Goal: Information Seeking & Learning: Learn about a topic

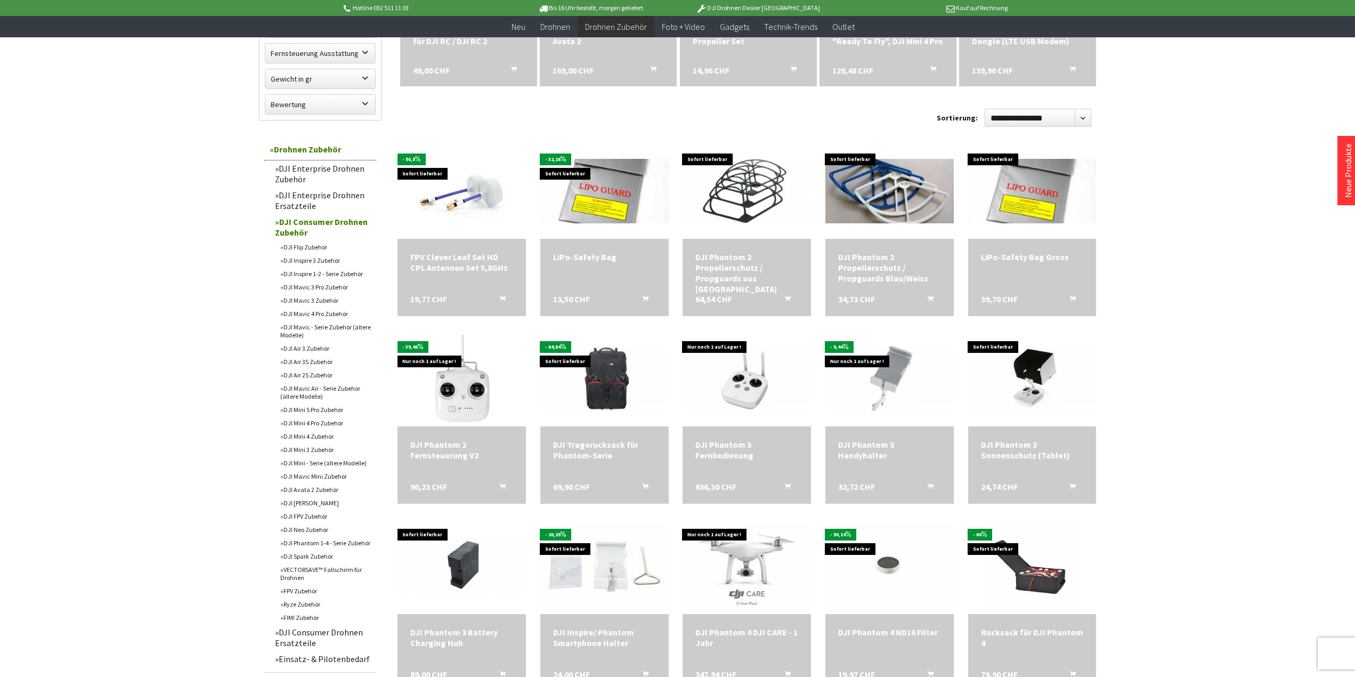
scroll to position [266, 0]
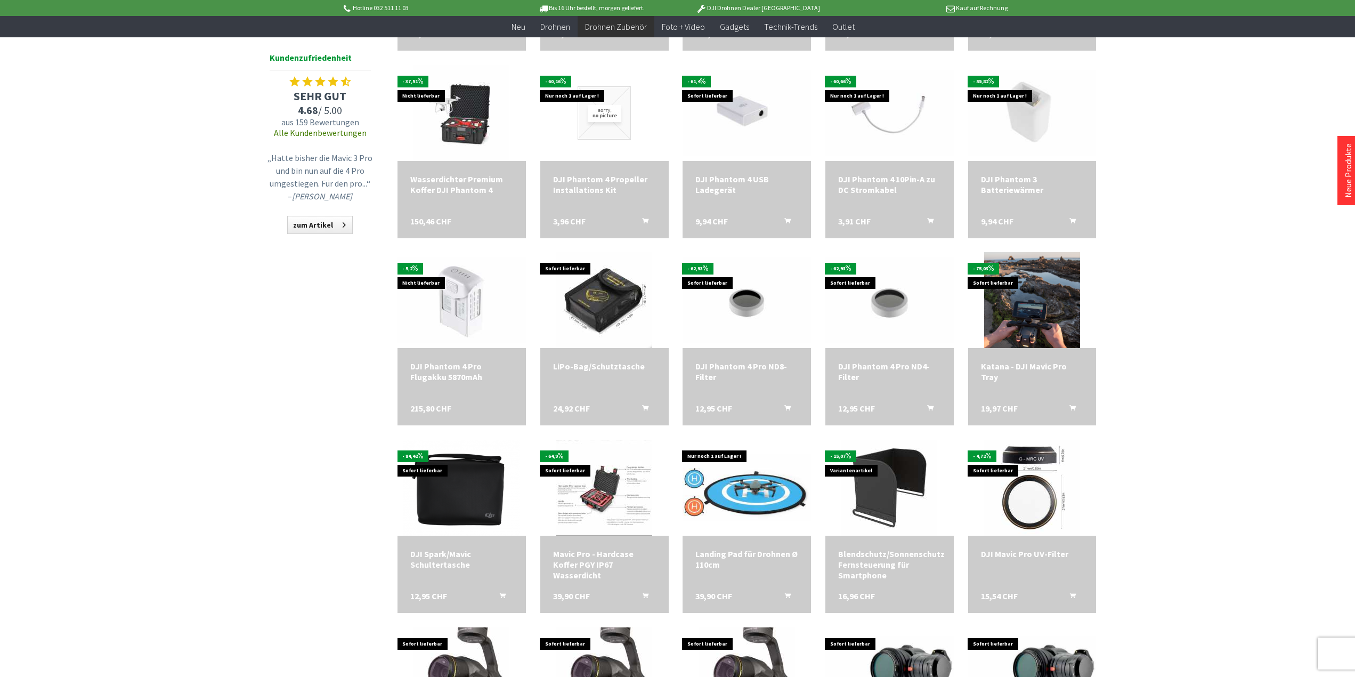
scroll to position [1119, 0]
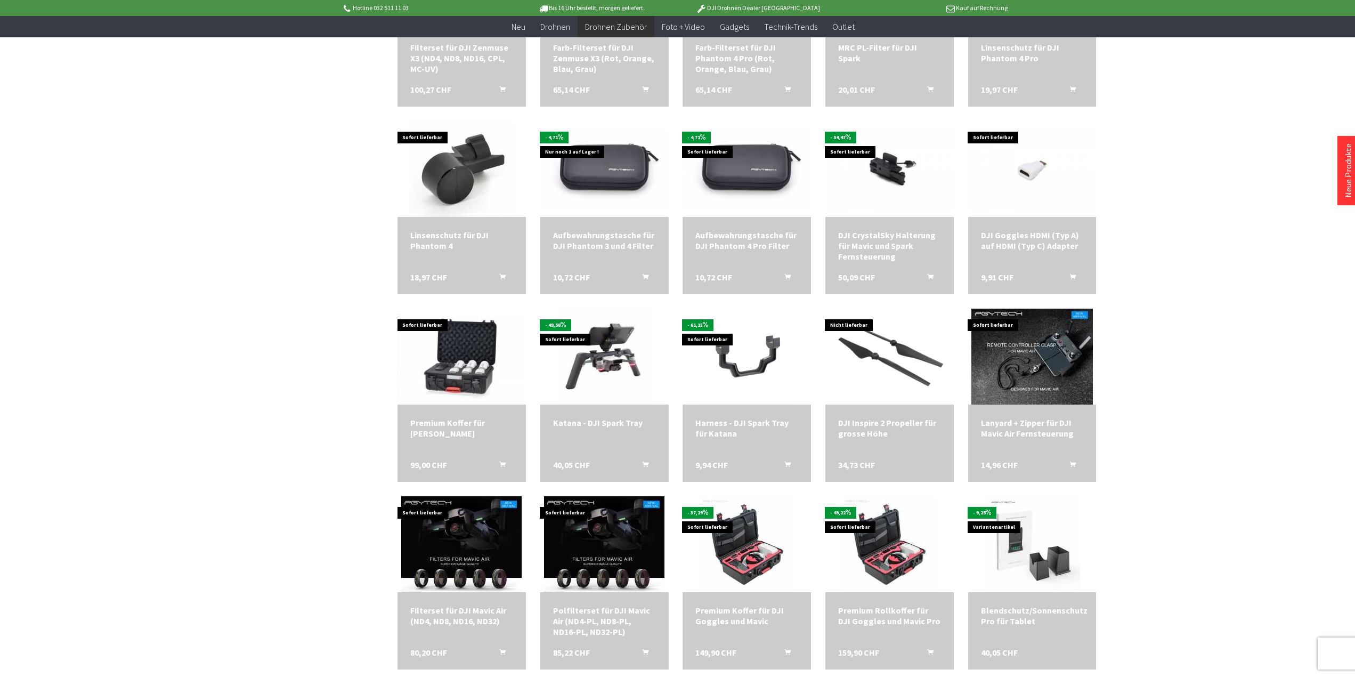
scroll to position [1972, 0]
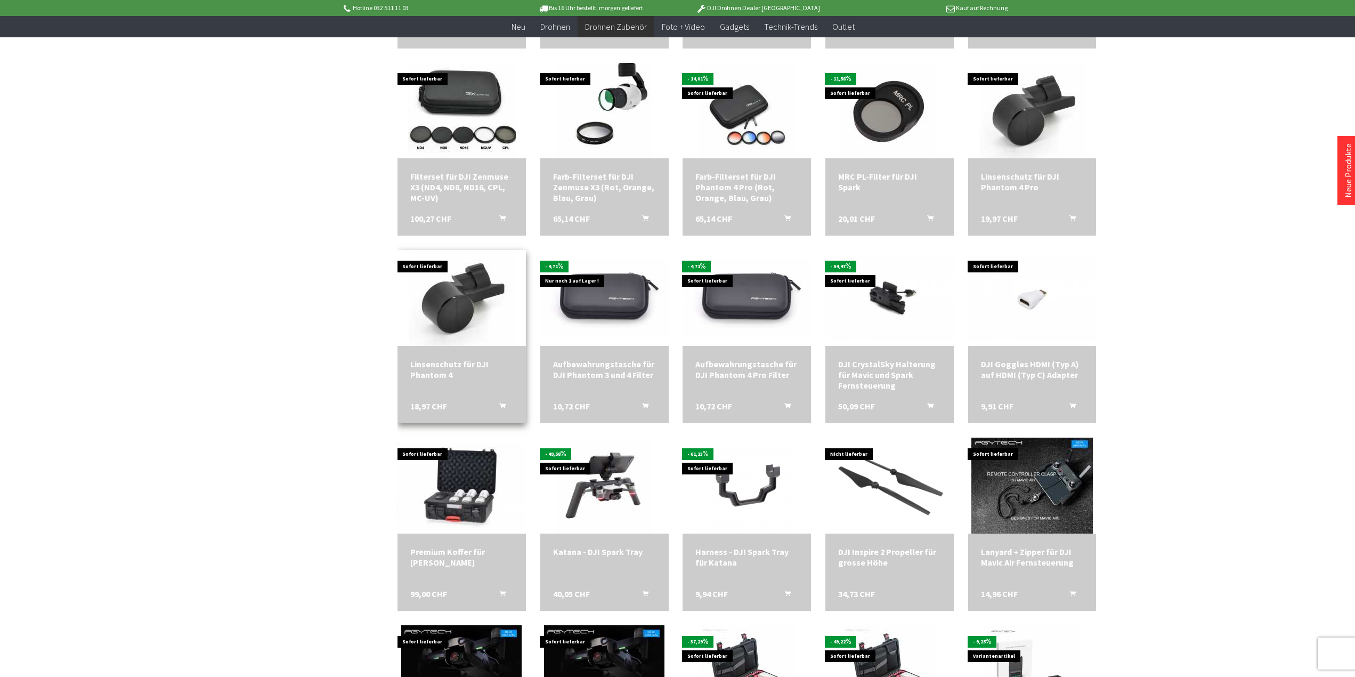
scroll to position [1865, 0]
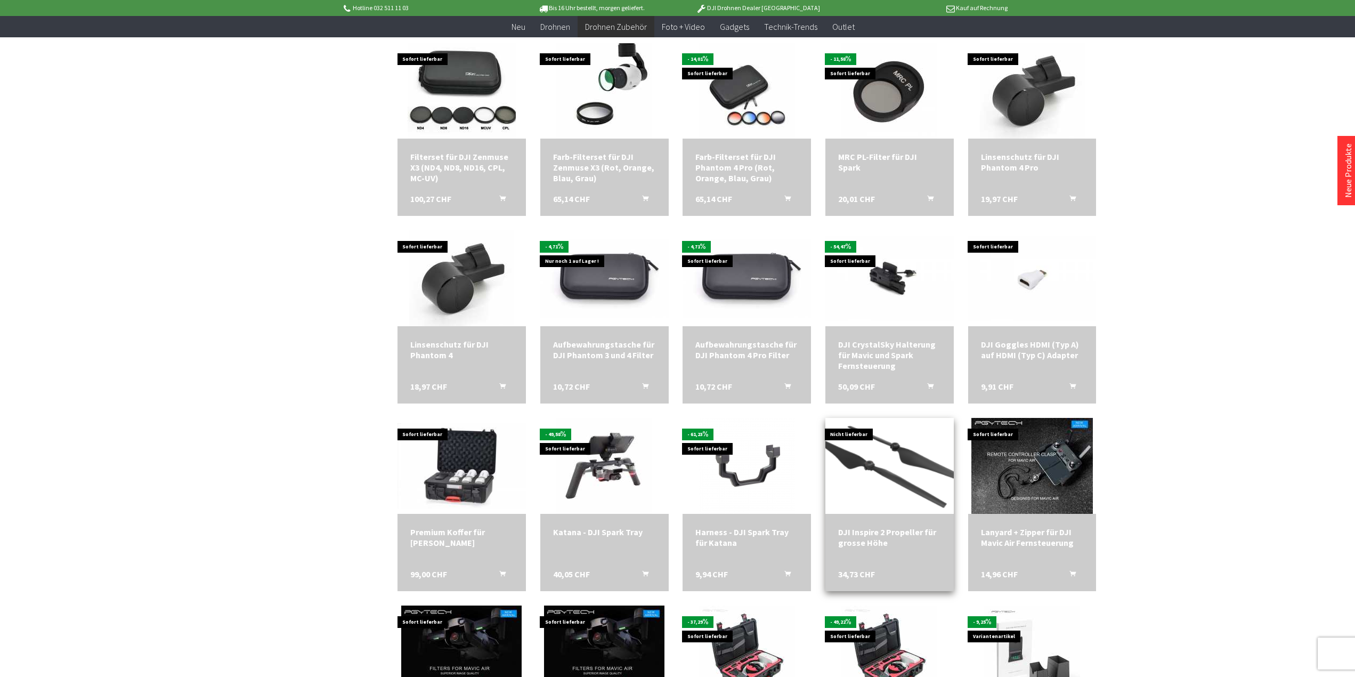
click at [885, 457] on img at bounding box center [890, 466] width 180 height 120
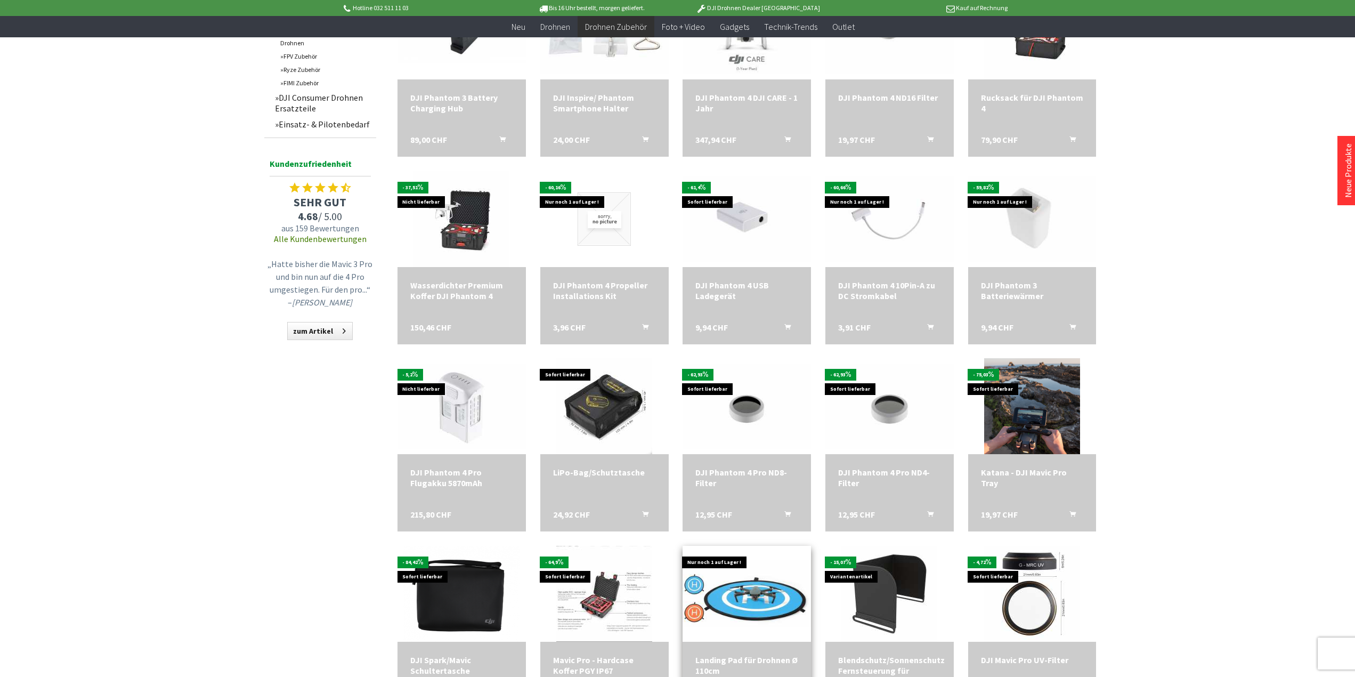
scroll to position [799, 0]
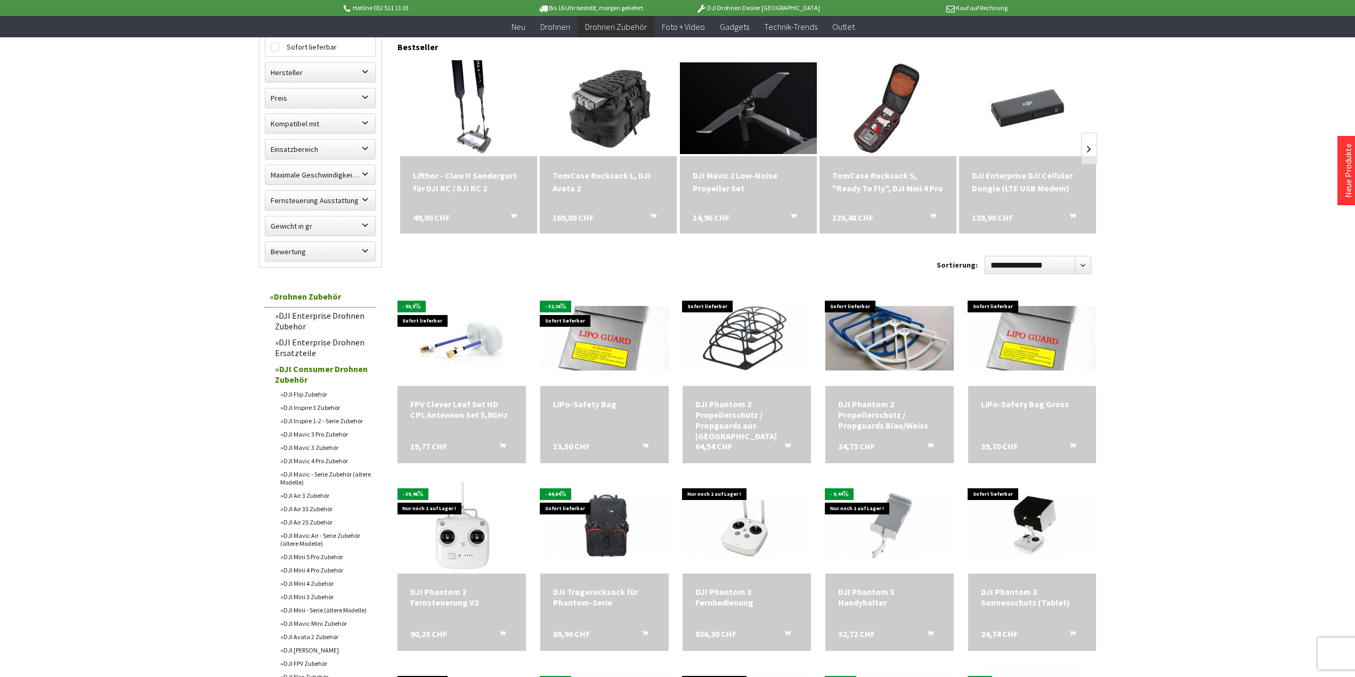
scroll to position [53, 0]
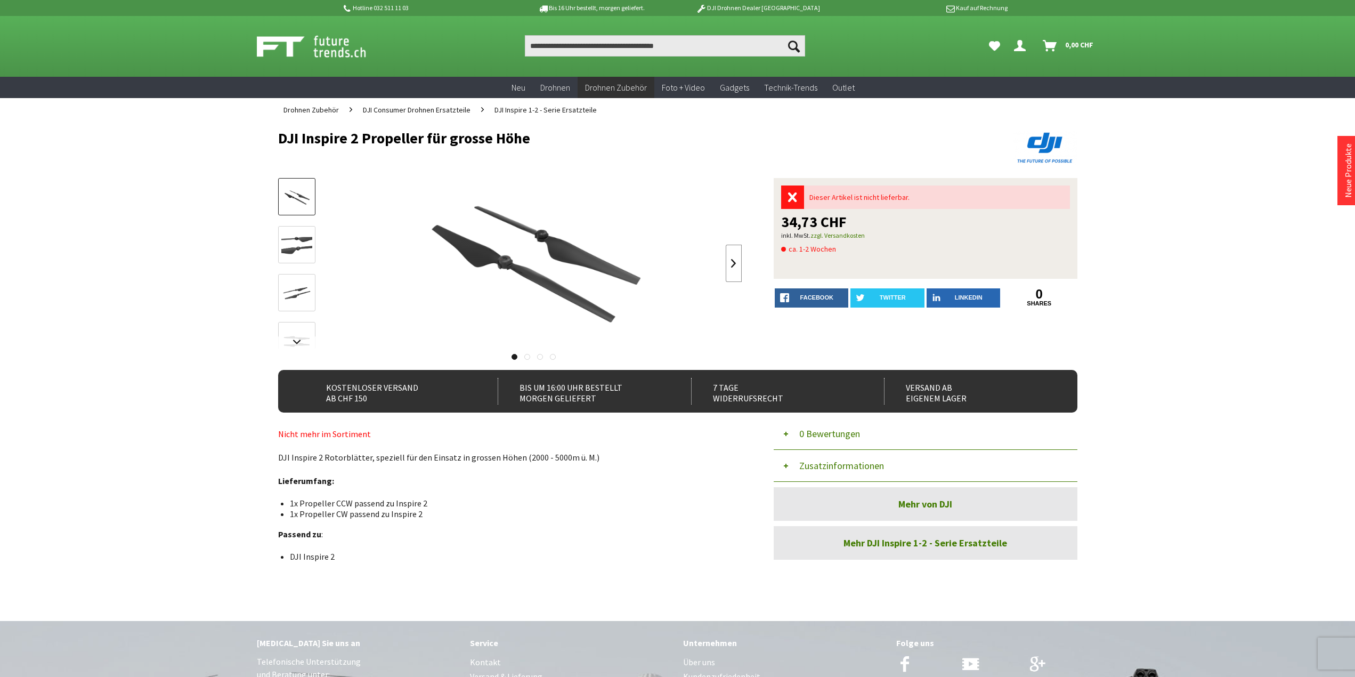
click at [734, 266] on link at bounding box center [734, 263] width 16 height 37
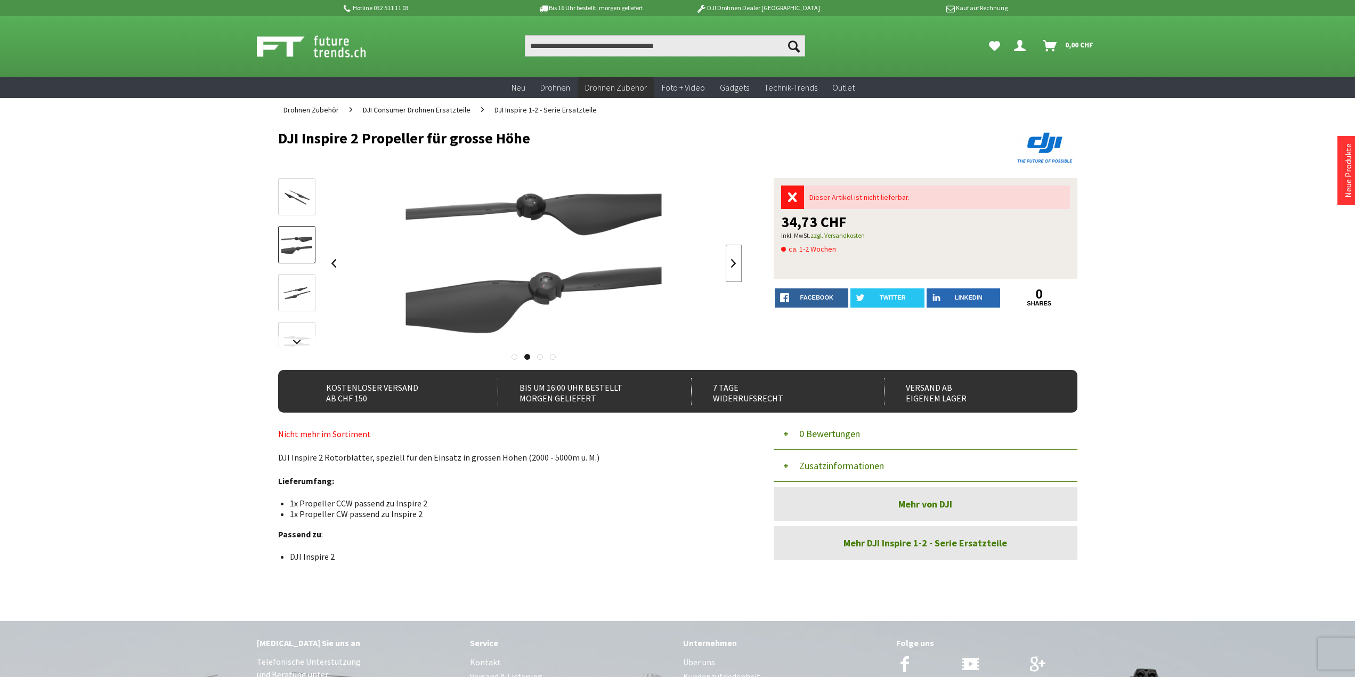
click at [734, 266] on link at bounding box center [734, 263] width 16 height 37
